Goal: Find contact information: Find contact information

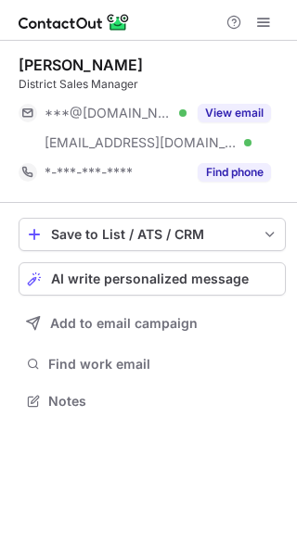
scroll to position [388, 297]
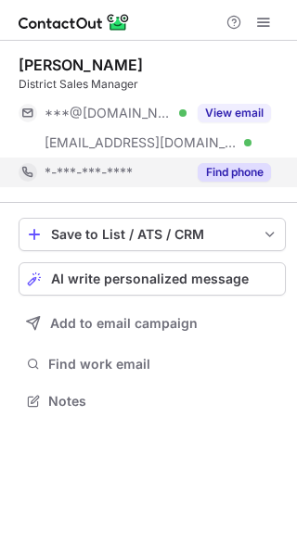
click at [258, 173] on button "Find phone" at bounding box center [234, 172] width 73 height 19
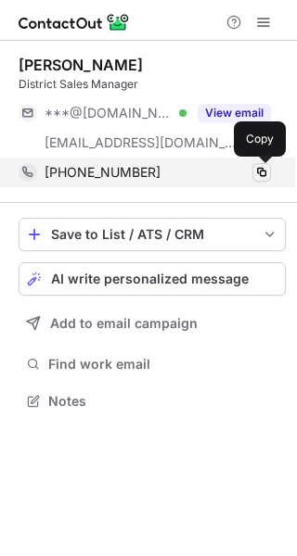
click at [260, 169] on span at bounding box center [261, 172] width 15 height 15
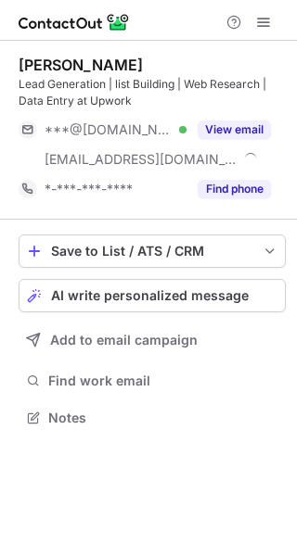
scroll to position [405, 297]
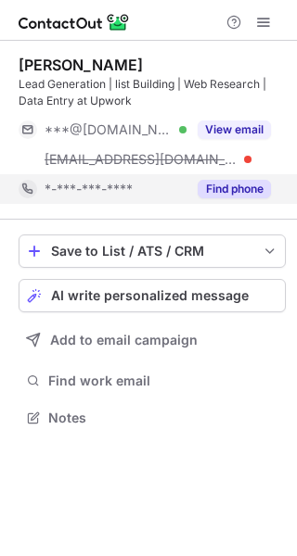
click at [255, 191] on button "Find phone" at bounding box center [234, 189] width 73 height 19
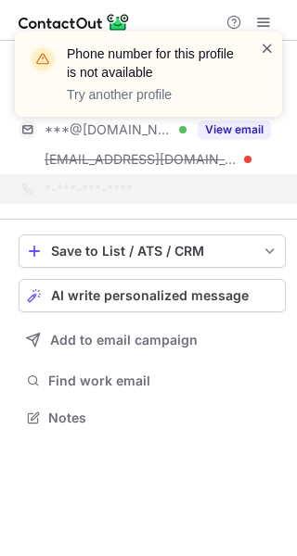
click at [265, 49] on span at bounding box center [267, 48] width 15 height 19
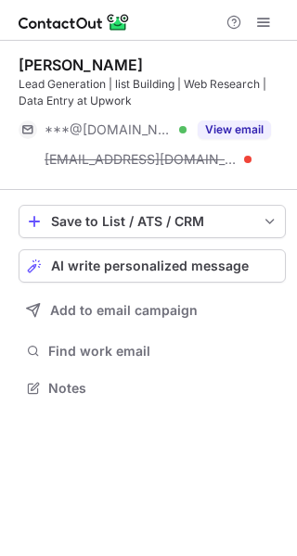
scroll to position [376, 297]
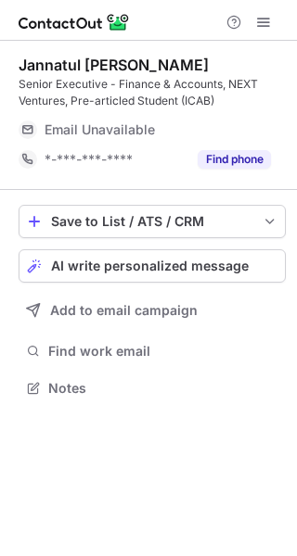
scroll to position [376, 297]
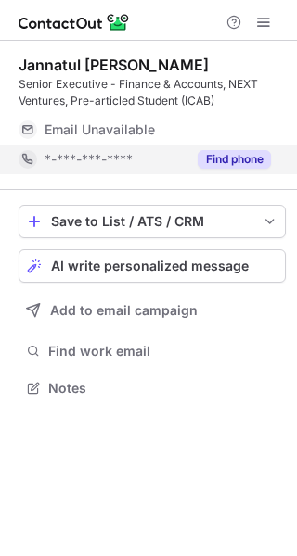
click at [253, 167] on button "Find phone" at bounding box center [234, 159] width 73 height 19
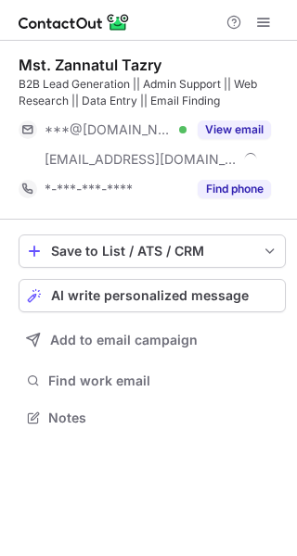
scroll to position [405, 297]
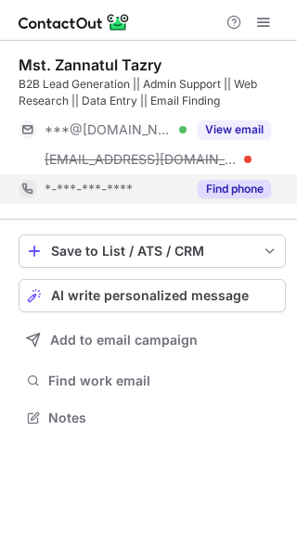
click at [245, 190] on button "Find phone" at bounding box center [234, 189] width 73 height 19
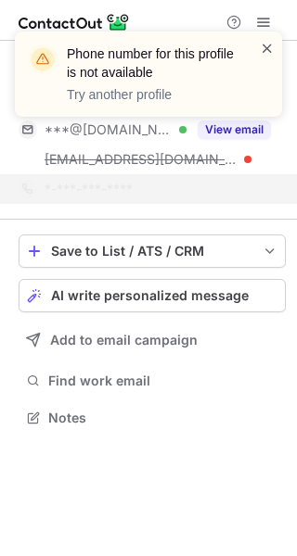
click at [267, 43] on span at bounding box center [267, 48] width 15 height 19
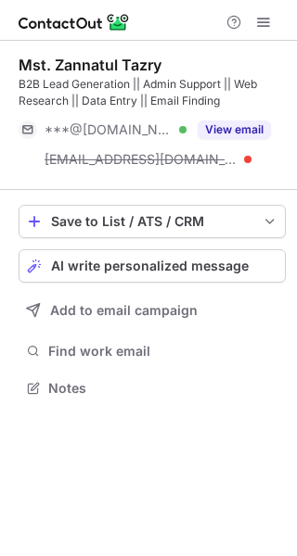
scroll to position [376, 297]
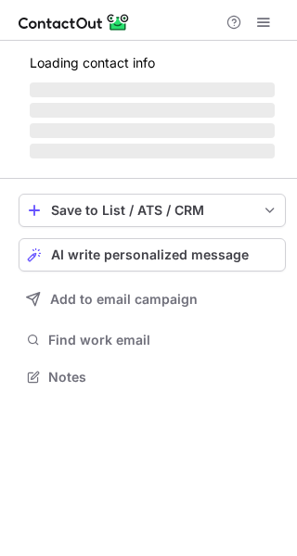
scroll to position [405, 297]
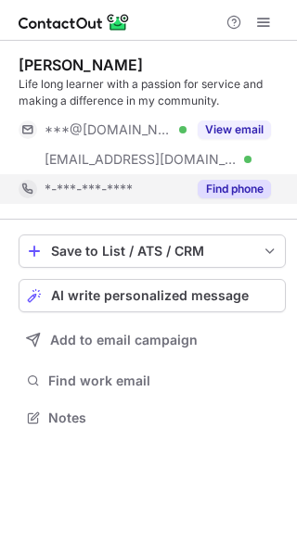
click at [231, 193] on button "Find phone" at bounding box center [234, 189] width 73 height 19
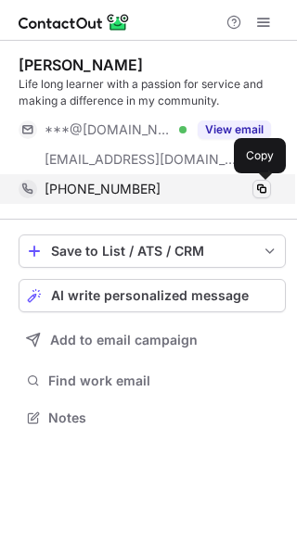
click at [266, 189] on span at bounding box center [261, 189] width 15 height 15
